Goal: Complete application form: Complete application form

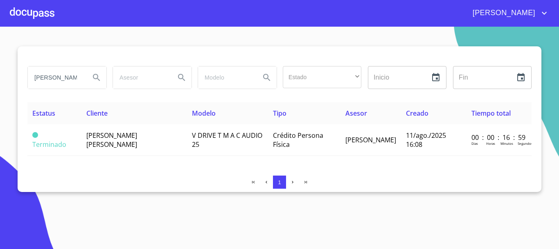
click at [41, 20] on div at bounding box center [32, 13] width 45 height 26
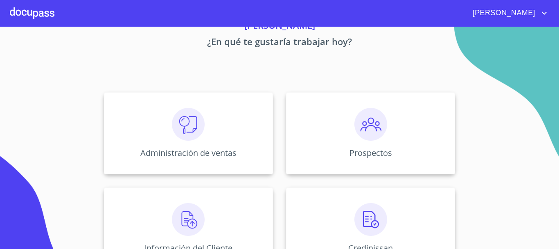
scroll to position [82, 0]
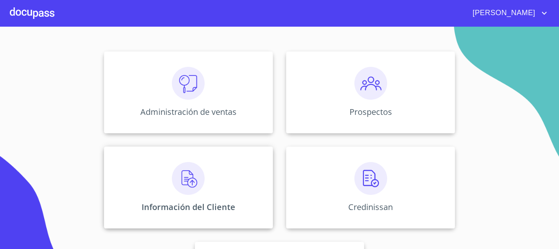
click at [187, 188] on img at bounding box center [188, 178] width 33 height 33
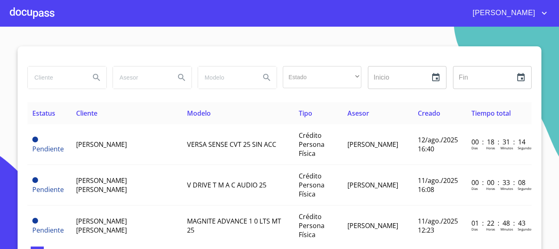
click at [42, 81] on input "search" at bounding box center [56, 77] width 56 height 22
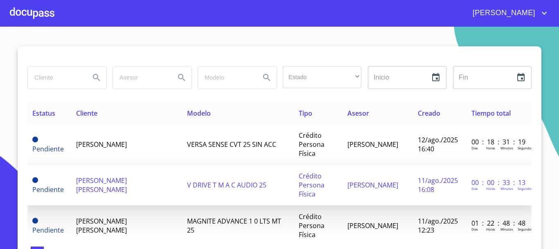
click at [98, 183] on span "[PERSON_NAME] [PERSON_NAME]" at bounding box center [101, 185] width 51 height 18
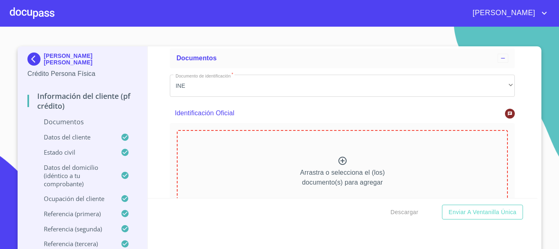
scroll to position [123, 0]
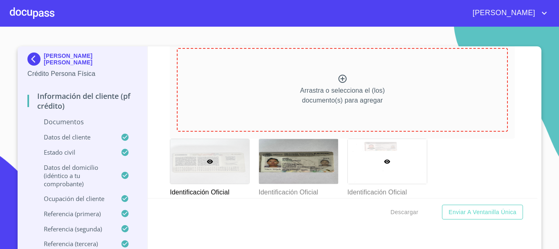
click at [384, 161] on icon at bounding box center [387, 161] width 7 height 7
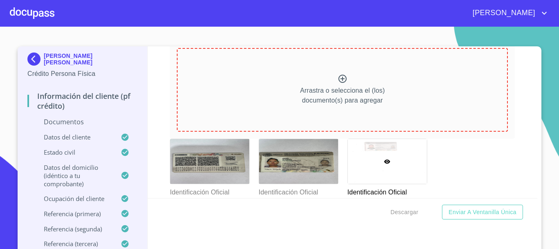
scroll to position [9, 0]
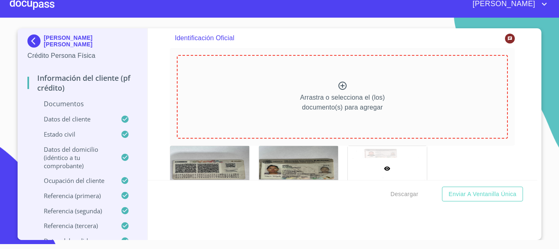
click at [338, 86] on icon at bounding box center [343, 86] width 10 height 10
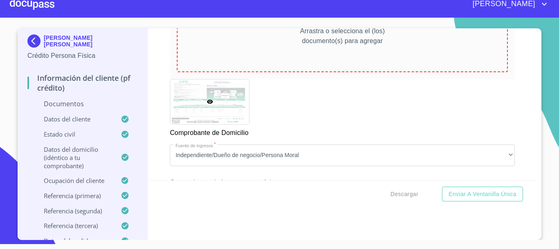
scroll to position [425, 0]
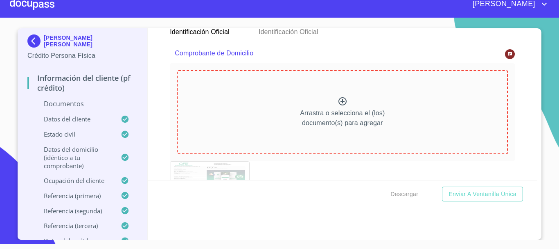
click at [338, 99] on icon at bounding box center [343, 101] width 10 height 10
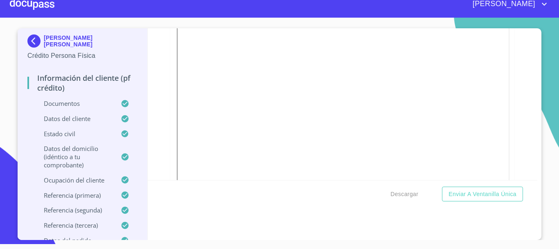
scroll to position [466, 0]
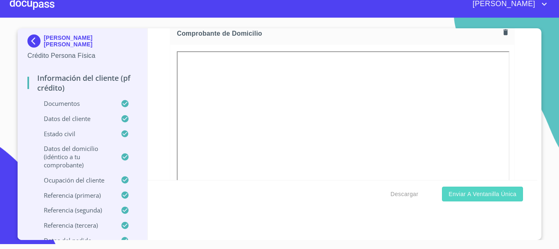
click at [488, 197] on span "Enviar a Ventanilla única" at bounding box center [483, 194] width 68 height 10
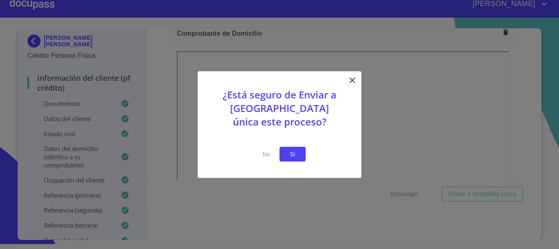
click at [295, 156] on span "Si" at bounding box center [292, 154] width 13 height 10
